Goal: Task Accomplishment & Management: Manage account settings

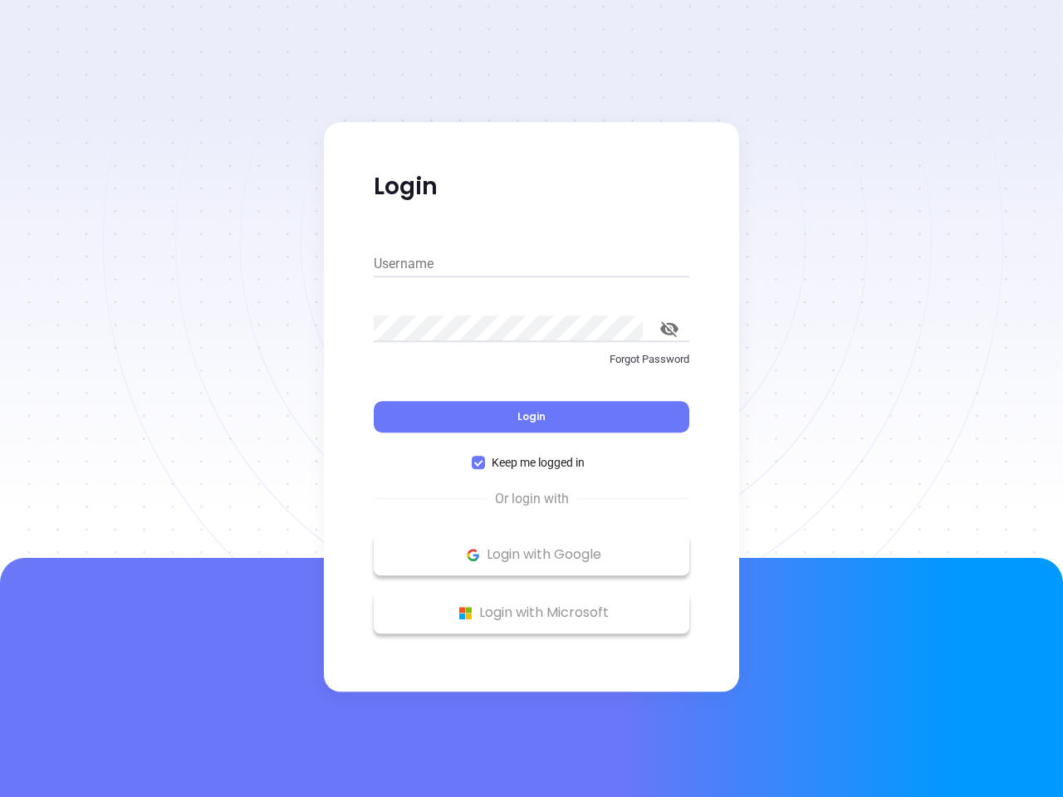
click at [531, 399] on div "Login" at bounding box center [532, 406] width 316 height 51
click at [531, 264] on input "Username" at bounding box center [532, 264] width 316 height 27
click at [669, 329] on icon "toggle password visibility" at bounding box center [669, 329] width 18 height 16
click at [531, 417] on span "Login" at bounding box center [531, 416] width 28 height 14
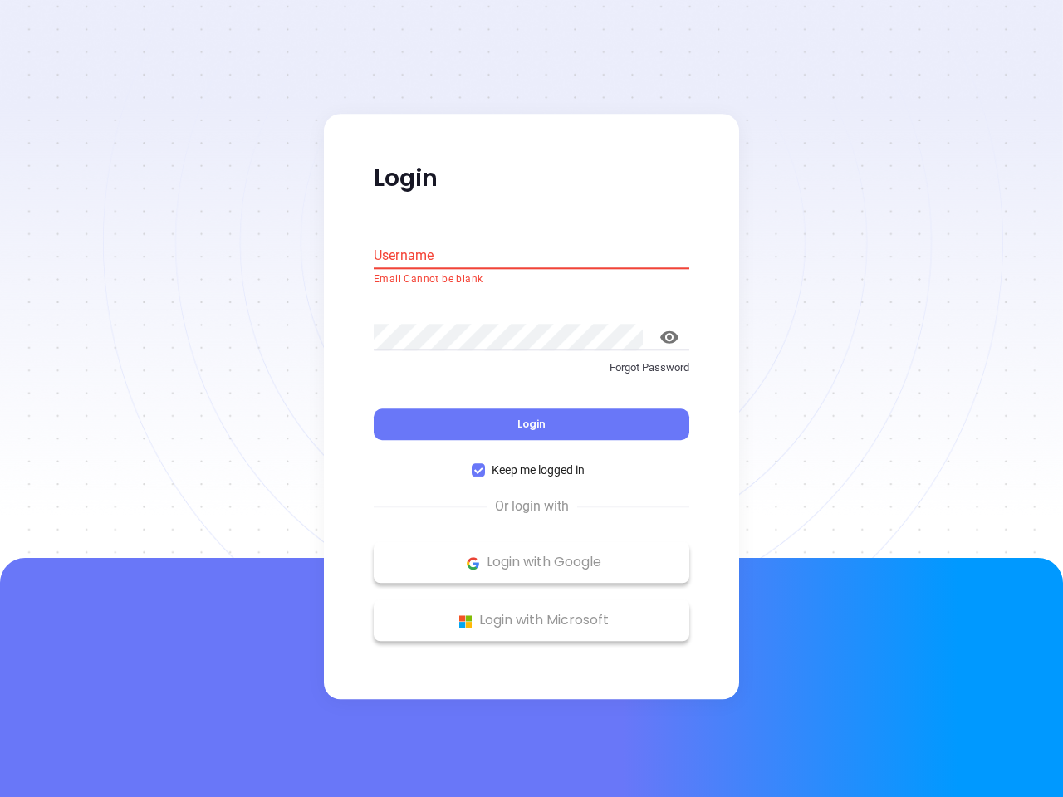
click at [531, 462] on span "Keep me logged in" at bounding box center [538, 471] width 106 height 18
click at [485, 464] on input "Keep me logged in" at bounding box center [478, 470] width 13 height 13
checkbox input "false"
click at [531, 555] on p "Login with Google" at bounding box center [531, 562] width 299 height 25
click at [531, 613] on p "Login with Microsoft" at bounding box center [531, 621] width 299 height 25
